Goal: Information Seeking & Learning: Learn about a topic

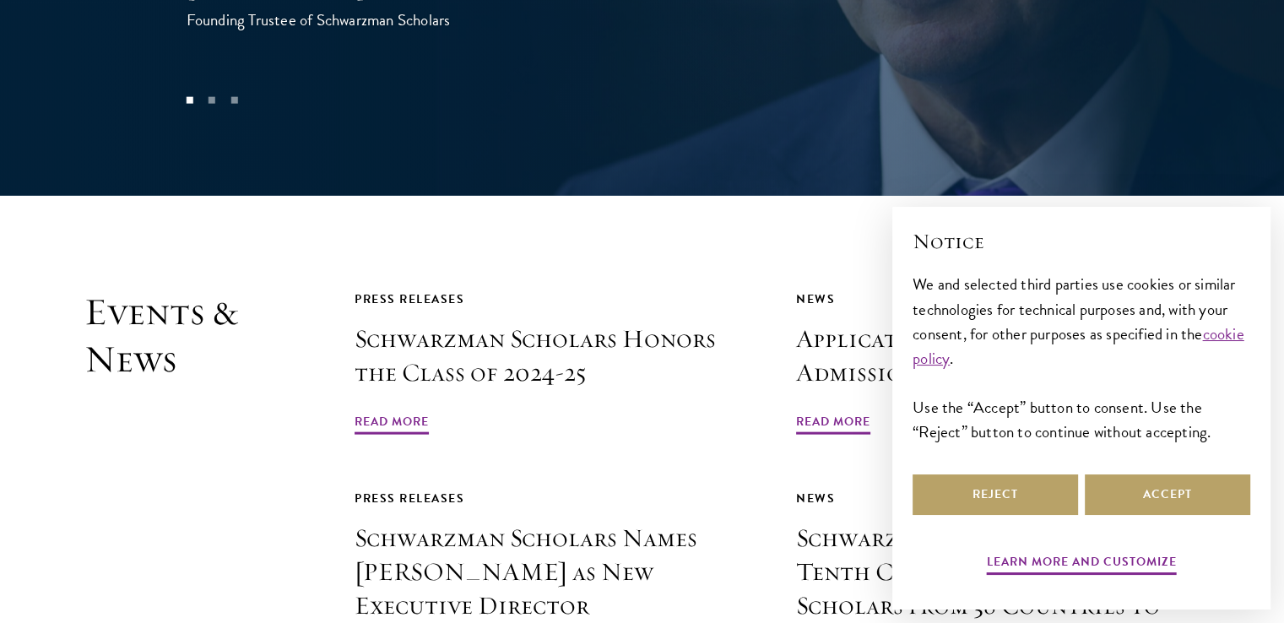
scroll to position [3718, 0]
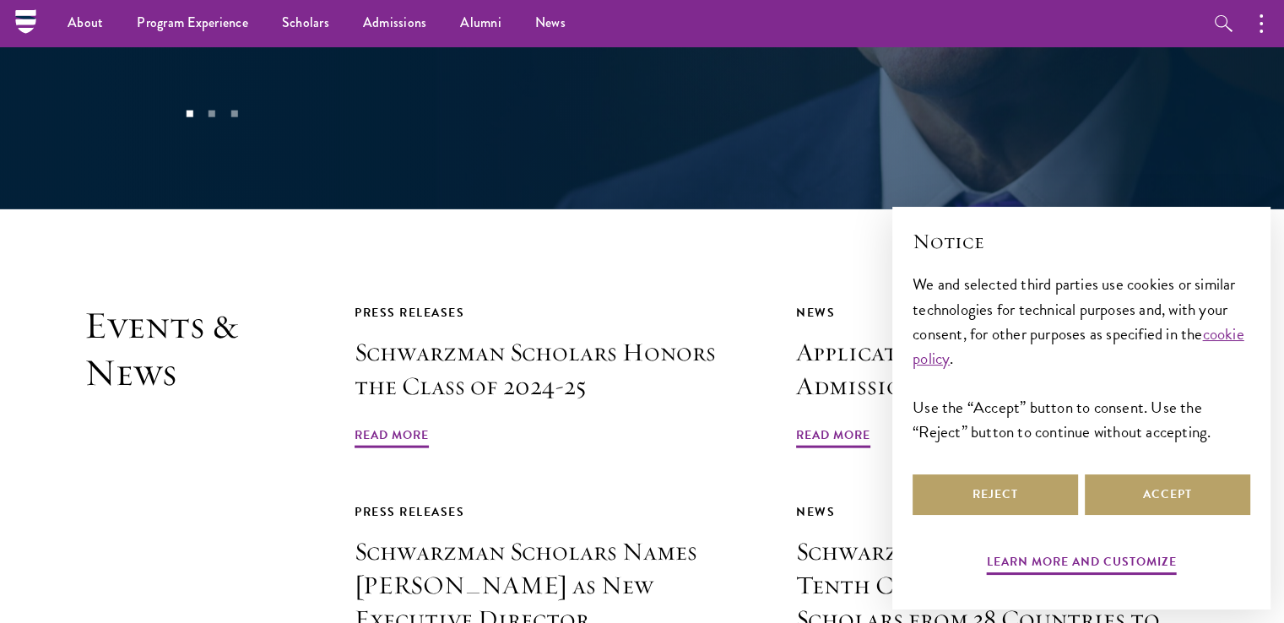
click at [771, 434] on div "Press Releases Schwarzman Scholars Honors the Class of 2024-25 Read More News A…" at bounding box center [777, 594] width 845 height 584
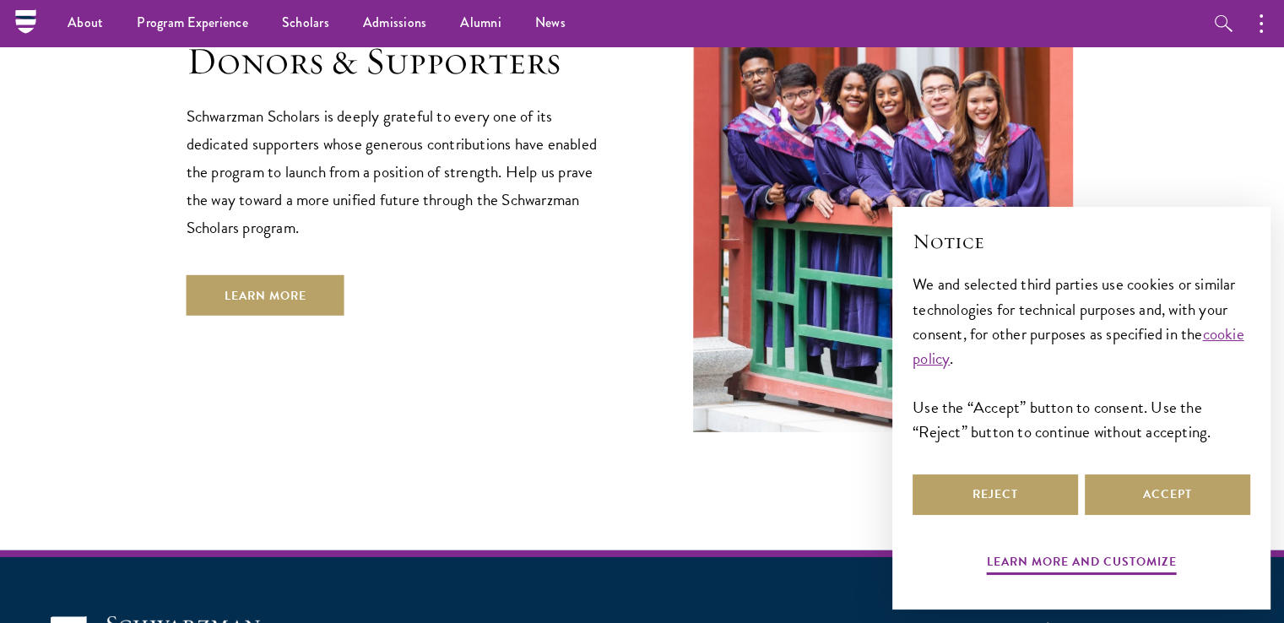
scroll to position [4829, 0]
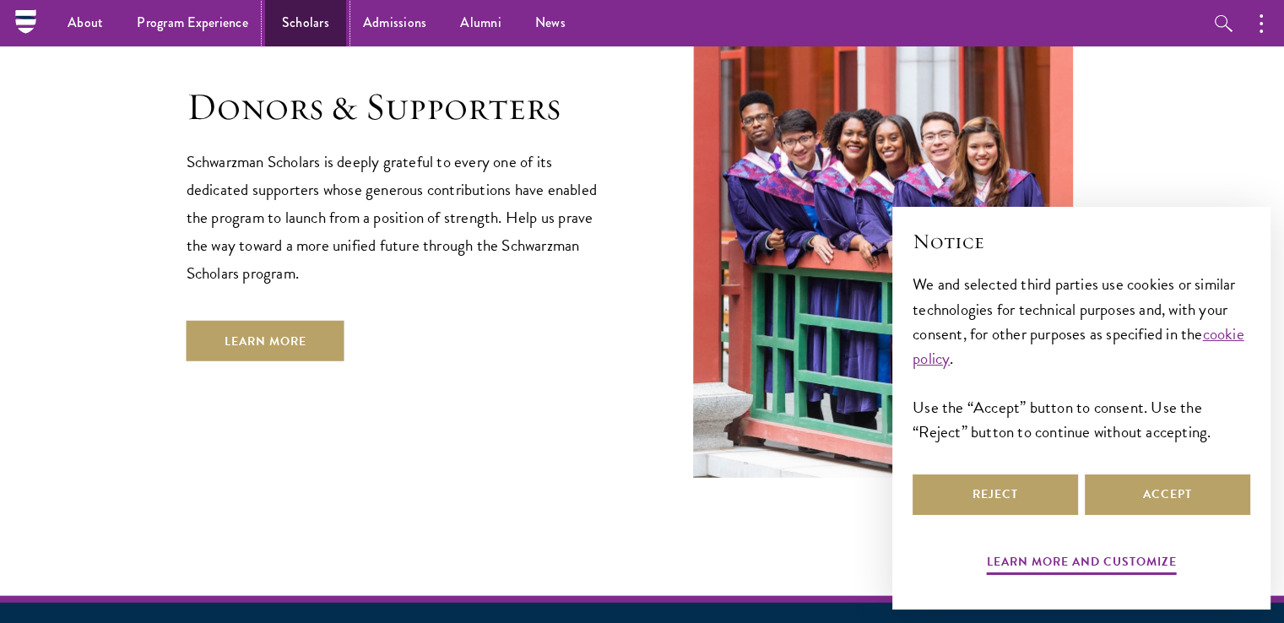
click at [297, 24] on link "Scholars" at bounding box center [305, 23] width 81 height 46
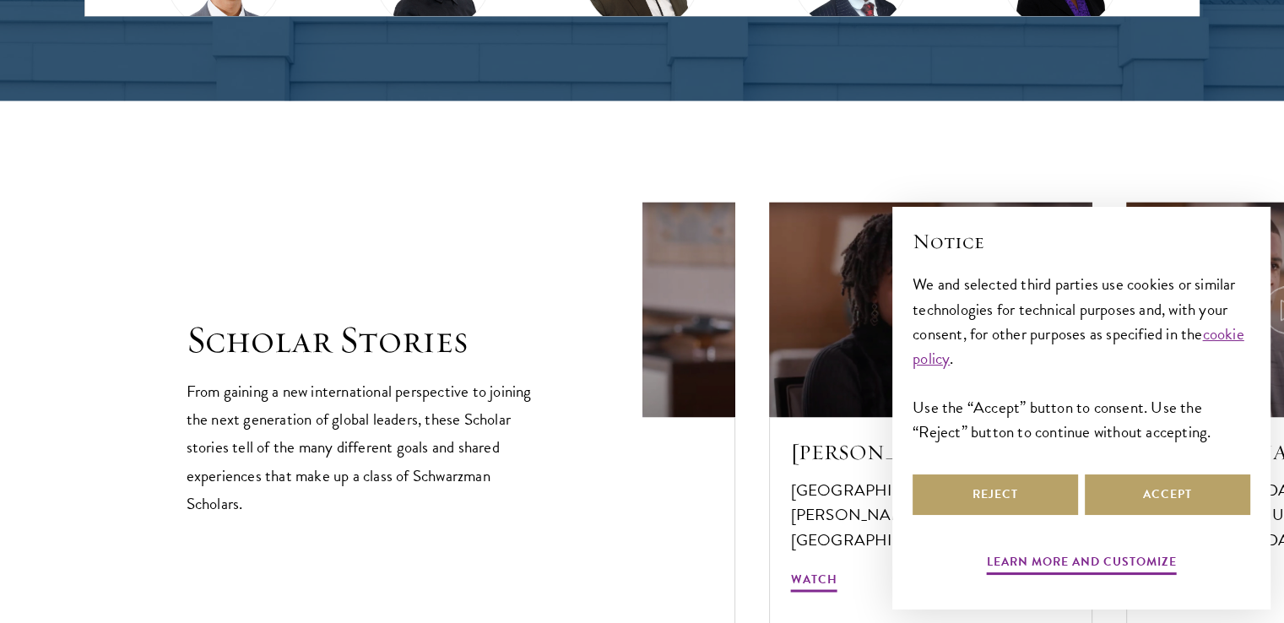
scroll to position [2752, 0]
